Goal: Information Seeking & Learning: Learn about a topic

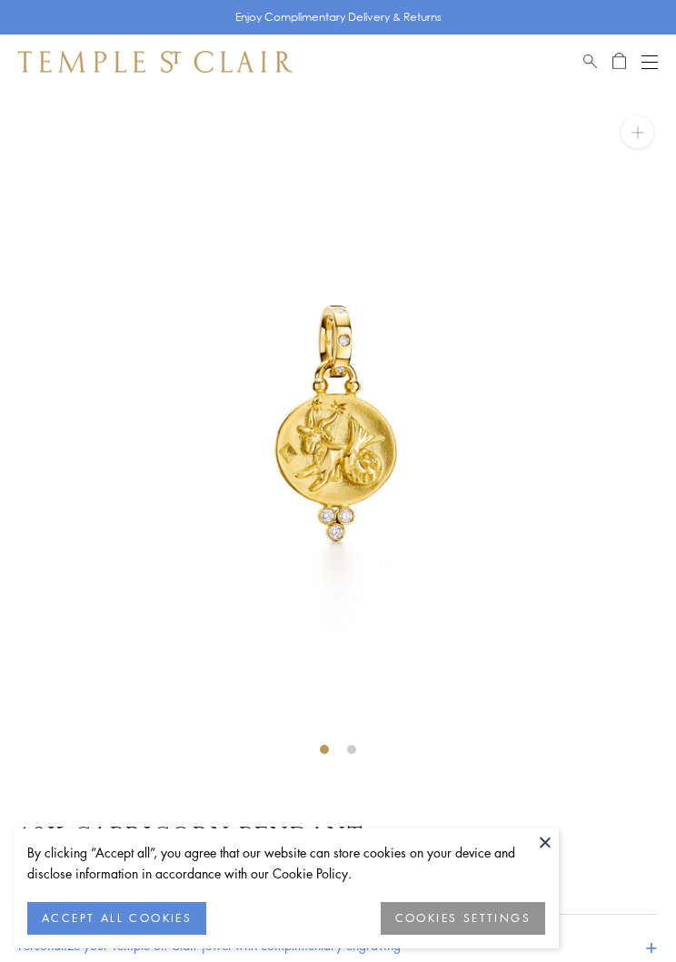
click at [339, 740] on img at bounding box center [338, 427] width 676 height 676
click at [651, 54] on button "Open navigation" at bounding box center [650, 62] width 16 height 22
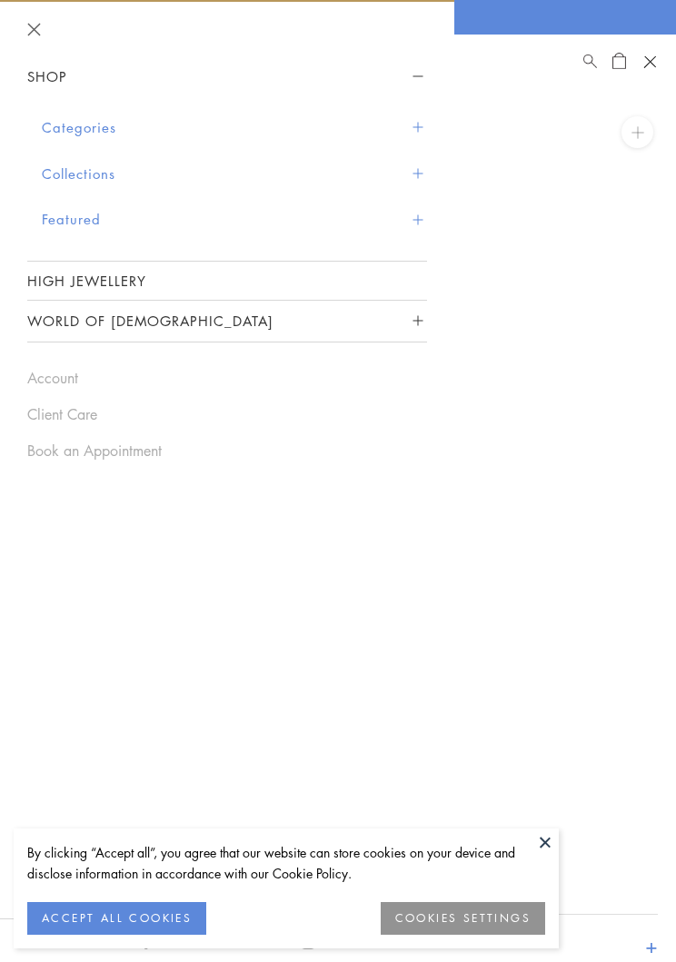
click at [448, 168] on div "Shop Categories Amulets Pendants & Charms Lockets Chains & Leather Cords Earrin…" at bounding box center [227, 258] width 454 height 404
